Goal: Navigation & Orientation: Find specific page/section

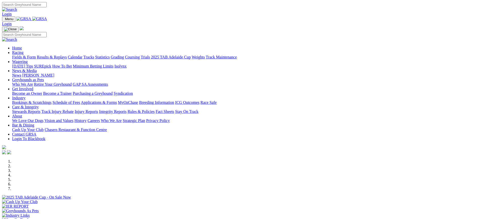
click at [140, 55] on link "Coursing" at bounding box center [132, 57] width 15 height 4
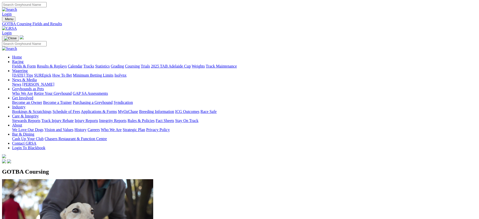
drag, startPoint x: 0, startPoint y: 0, endPoint x: 135, endPoint y: 109, distance: 173.5
drag, startPoint x: 74, startPoint y: 167, endPoint x: 112, endPoint y: 175, distance: 39.5
copy p "Latest Fields: Saturday, 9 August 2025"
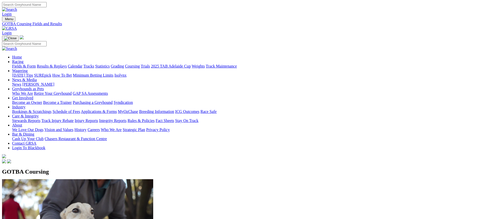
click at [17, 26] on img at bounding box center [9, 28] width 15 height 5
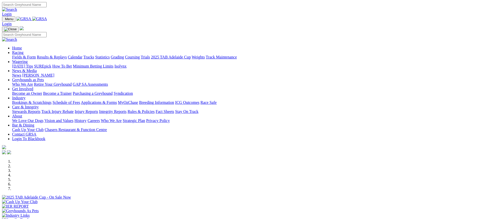
click at [21, 73] on link "News" at bounding box center [16, 75] width 9 height 4
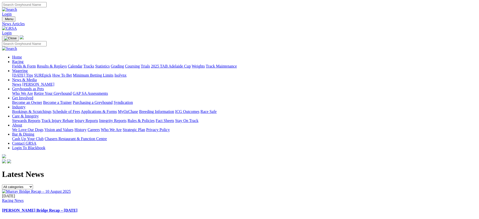
click at [17, 26] on img at bounding box center [9, 28] width 15 height 5
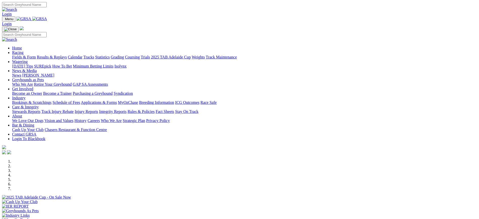
click at [199, 100] on link "ICG Outcomes" at bounding box center [187, 102] width 24 height 4
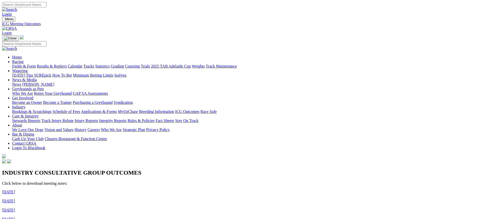
click at [17, 26] on img at bounding box center [9, 28] width 15 height 5
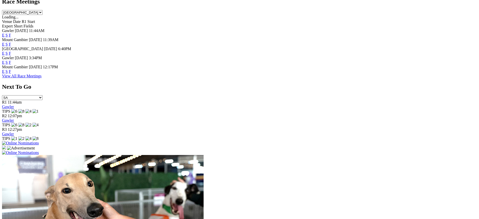
scroll to position [245, 0]
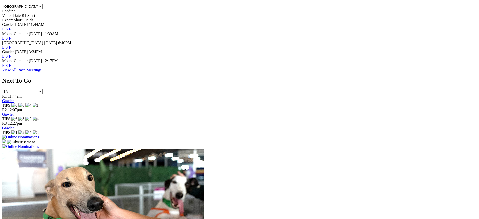
click at [11, 54] on link "F" at bounding box center [10, 56] width 2 height 4
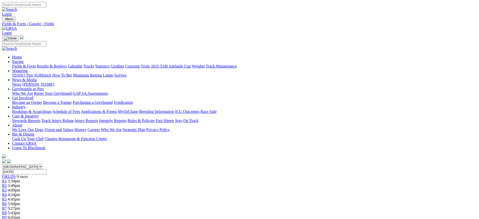
click at [54, 82] on link "[PERSON_NAME]" at bounding box center [38, 84] width 32 height 4
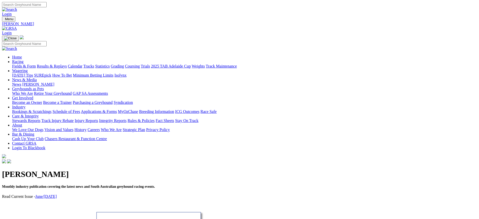
click at [17, 26] on img at bounding box center [9, 28] width 15 height 5
